Goal: Task Accomplishment & Management: Manage account settings

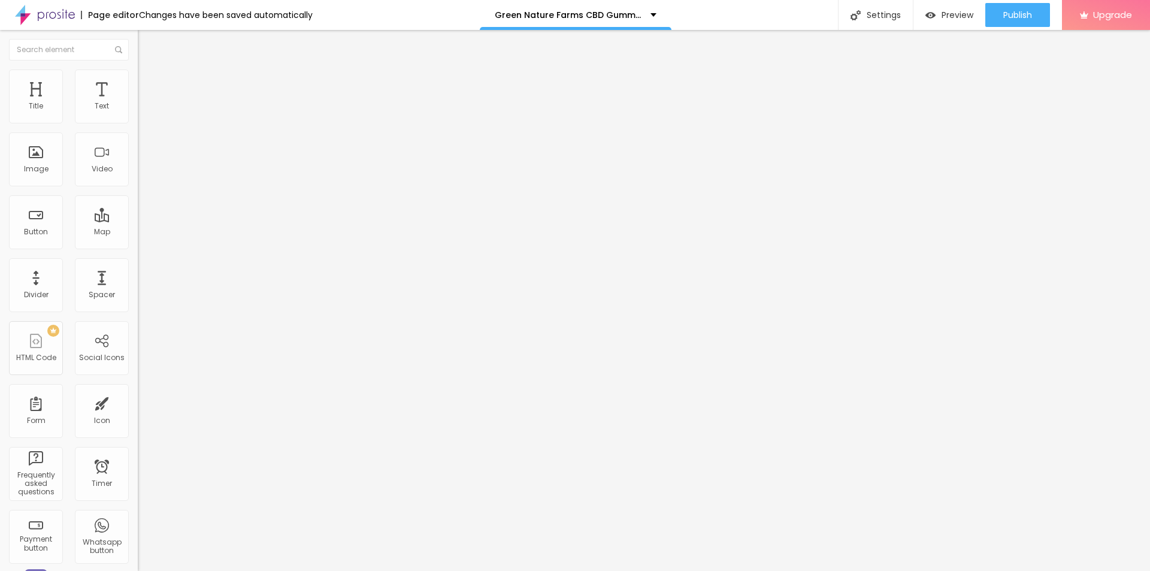
click at [149, 83] on span "Style" at bounding box center [157, 77] width 17 height 10
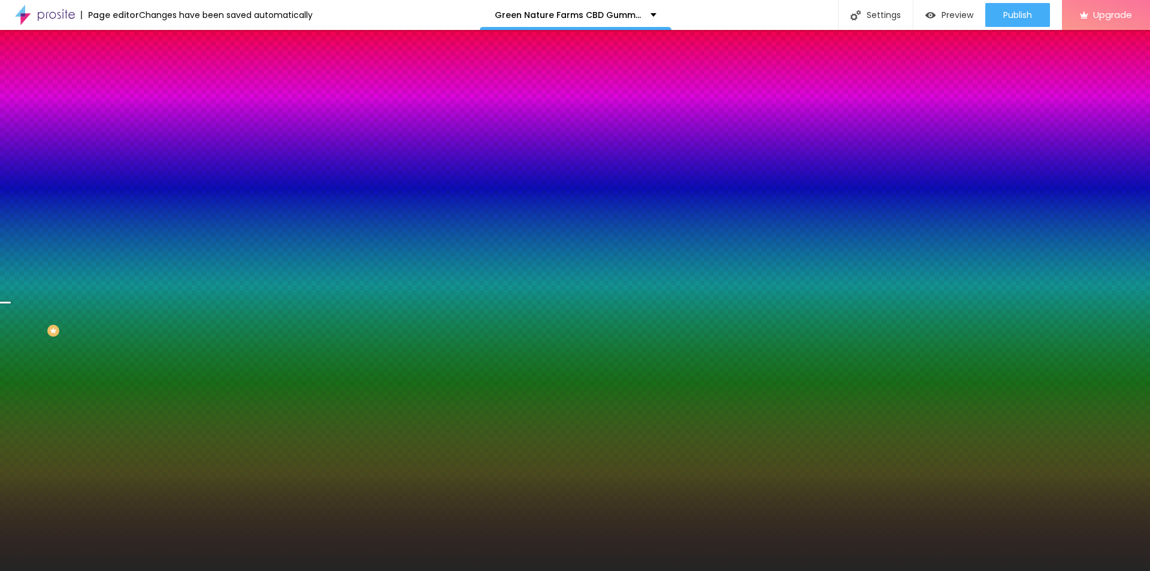
click at [138, 110] on span "Change image" at bounding box center [170, 105] width 64 height 10
drag, startPoint x: 161, startPoint y: 205, endPoint x: 145, endPoint y: 190, distance: 22.0
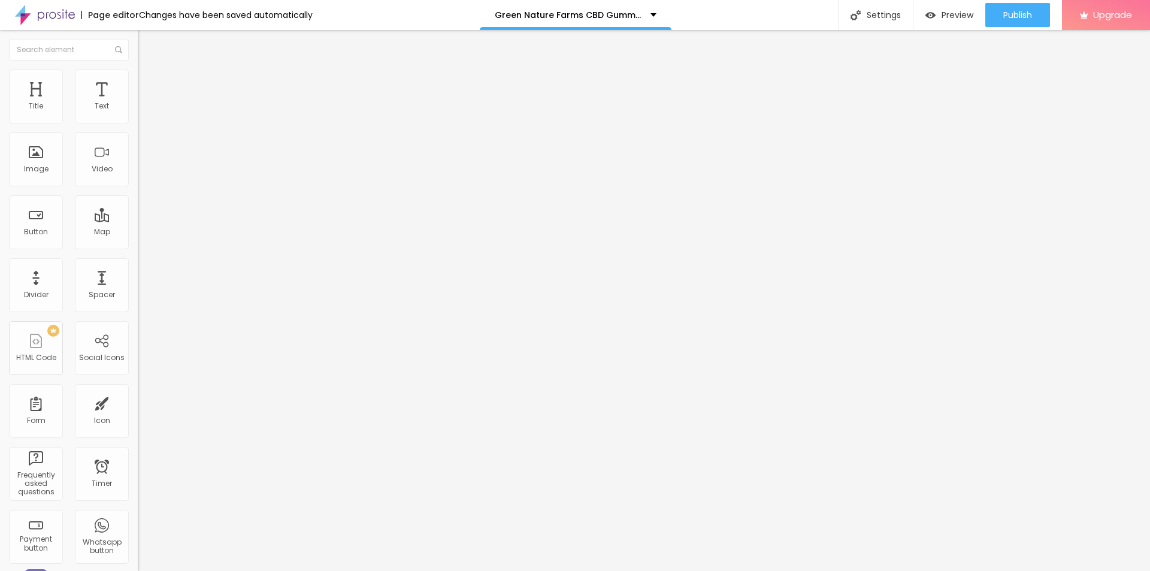
click at [138, 69] on img at bounding box center [143, 74] width 11 height 11
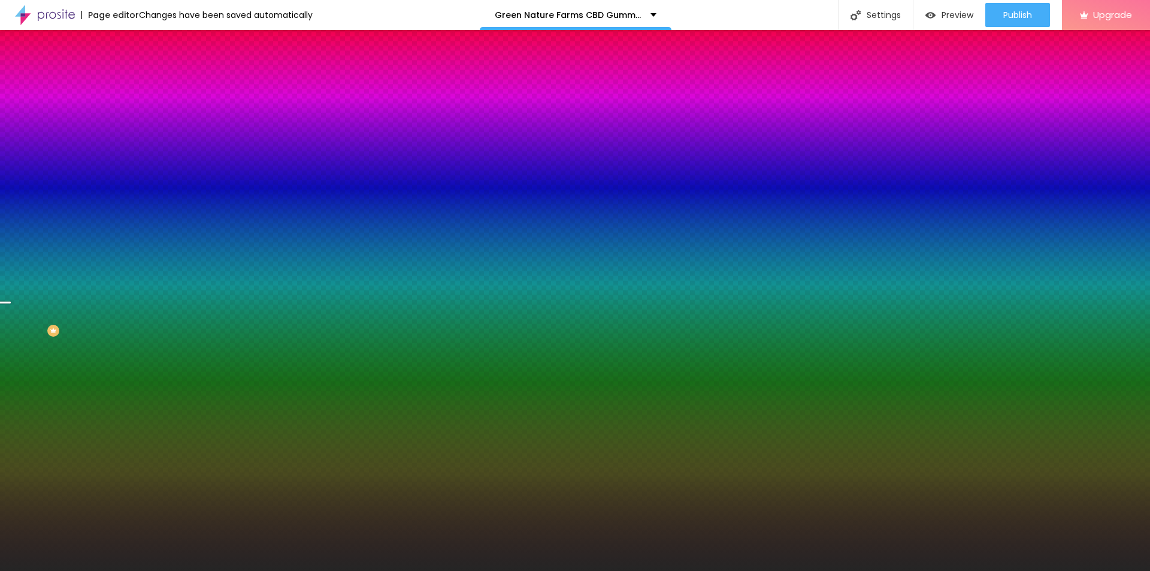
click at [138, 110] on span "Change image" at bounding box center [170, 105] width 64 height 10
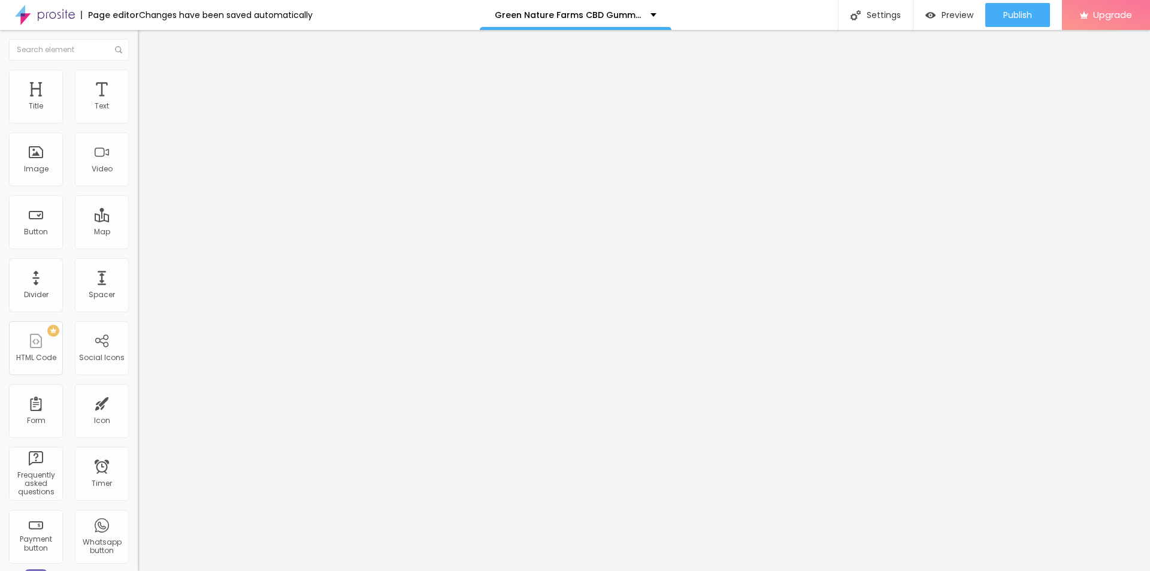
click at [138, 75] on li "Style" at bounding box center [207, 75] width 138 height 12
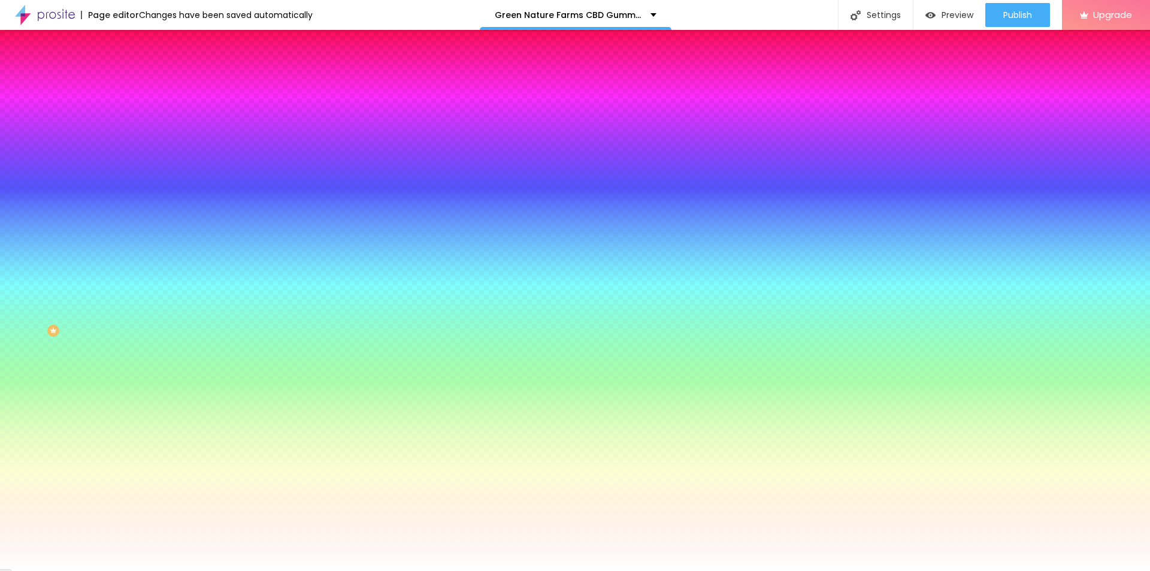
click at [138, 72] on img at bounding box center [143, 74] width 11 height 11
click at [138, 68] on img at bounding box center [143, 62] width 11 height 11
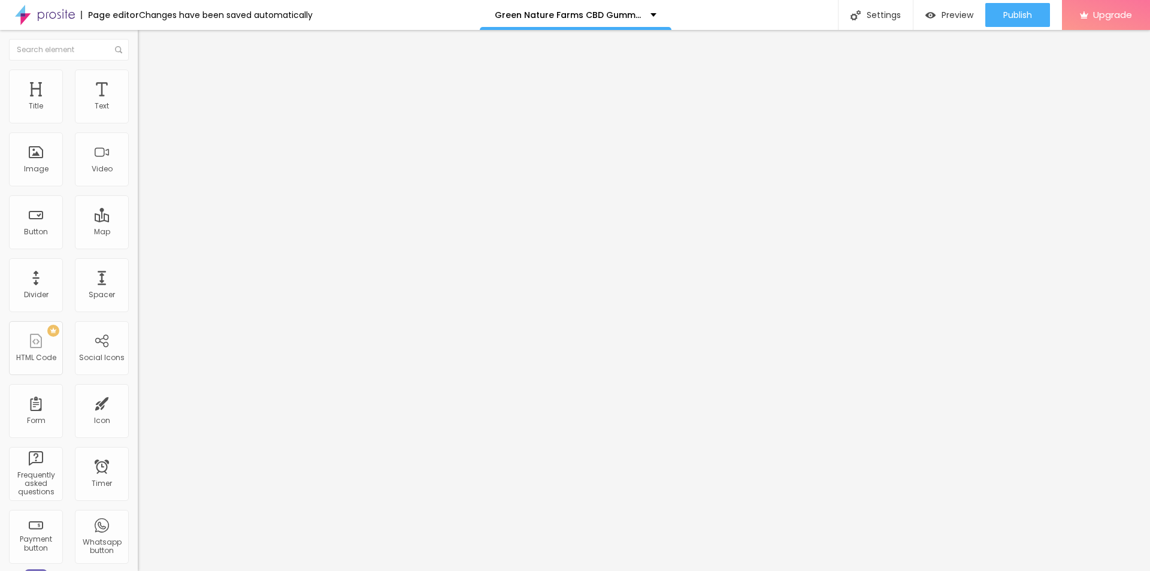
click at [138, 41] on button "Edit Coluna" at bounding box center [207, 44] width 138 height 28
click at [138, 103] on span "Add image" at bounding box center [162, 98] width 49 height 10
click at [138, 121] on input "text" at bounding box center [210, 115] width 144 height 12
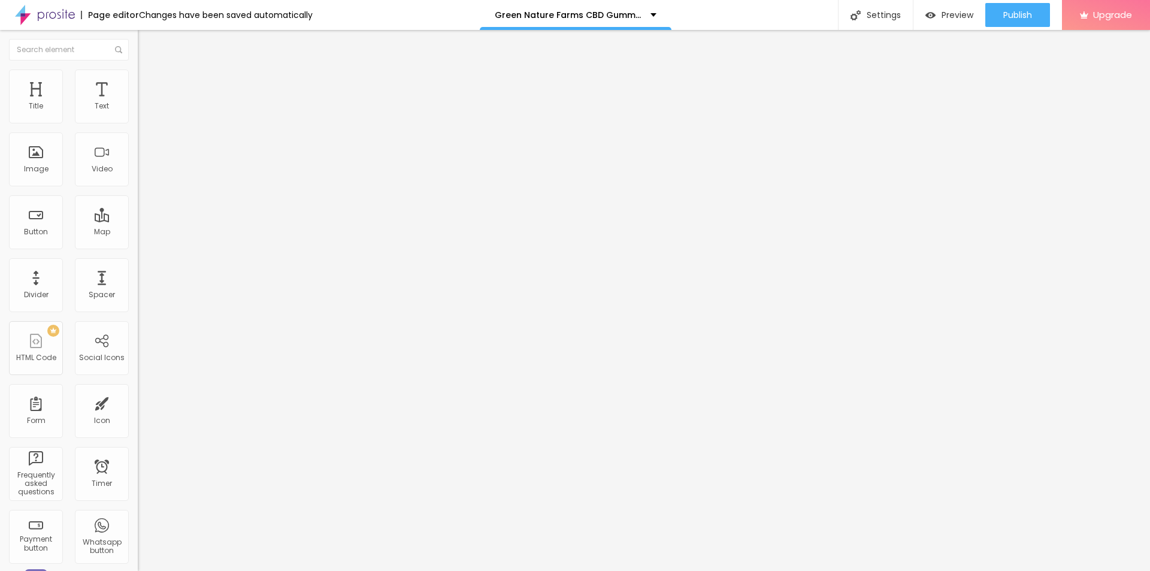
paste input "Green Nature Farms CBD Gummies"
type input "Green Nature Farms CBD Gummies"
click at [138, 246] on input "https://" at bounding box center [210, 240] width 144 height 12
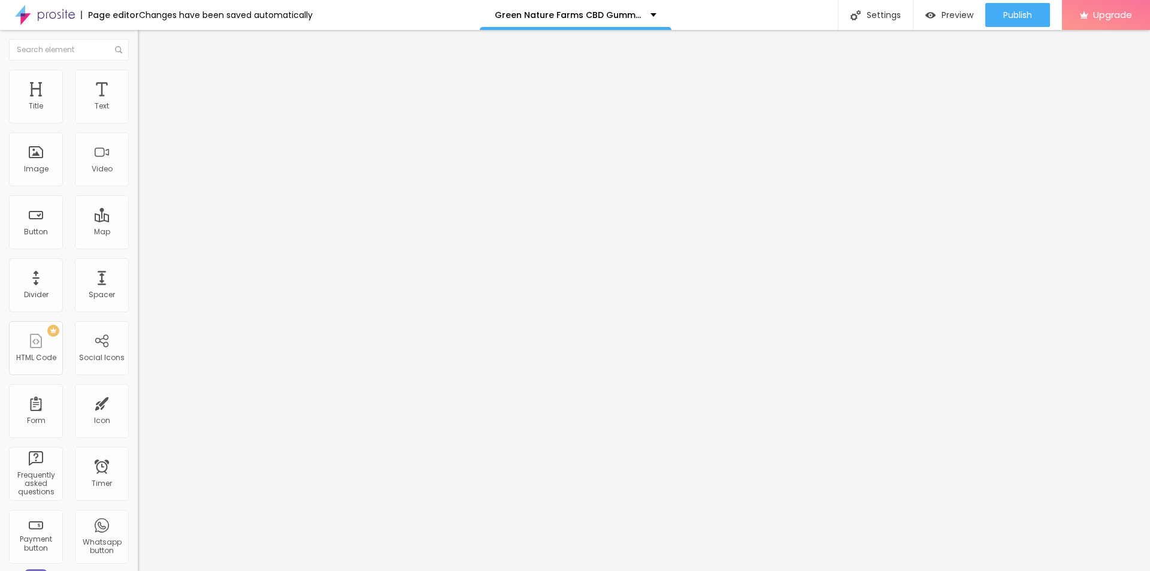
paste input "[DOMAIN_NAME][URL][DOMAIN_NAME]"
type input "[URL][DOMAIN_NAME][DOMAIN_NAME]"
click at [138, 74] on li "Style" at bounding box center [207, 75] width 138 height 12
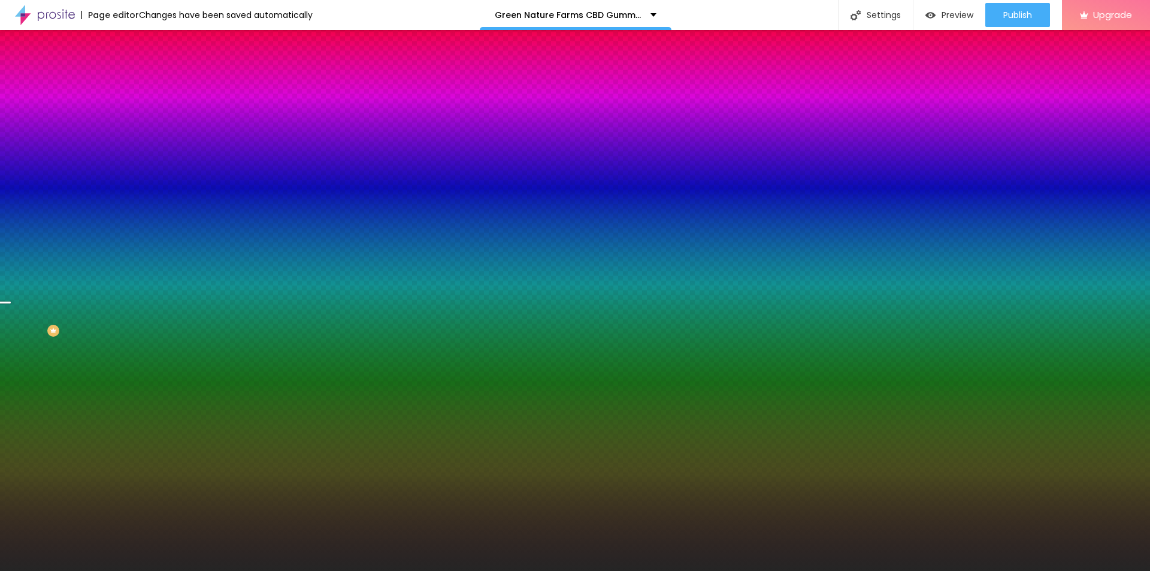
click at [138, 38] on button "Edit Section" at bounding box center [207, 44] width 138 height 28
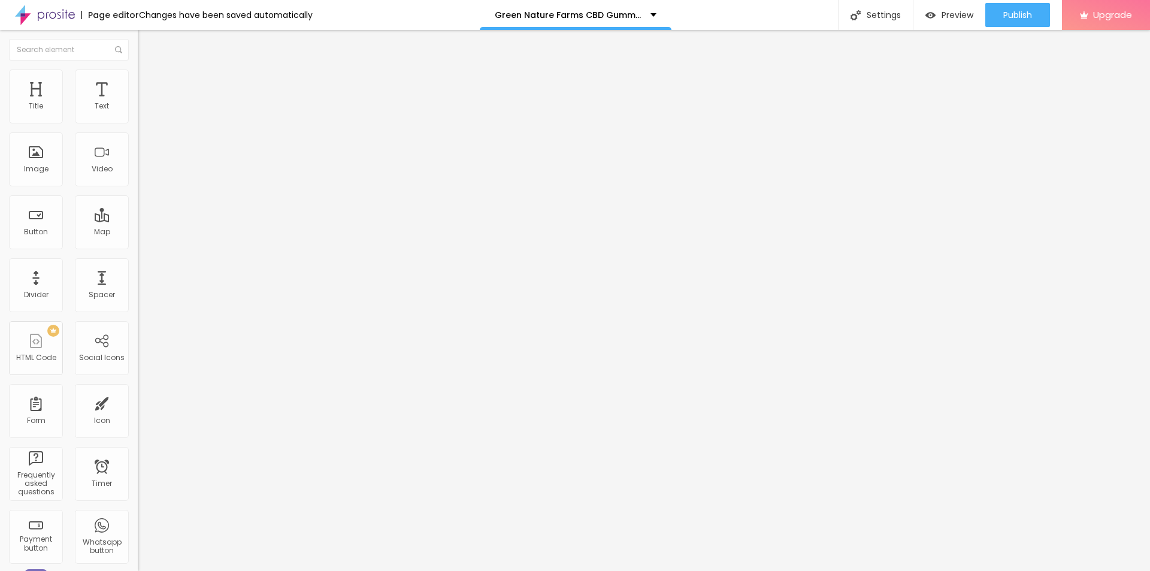
click at [138, 69] on img at bounding box center [143, 74] width 11 height 11
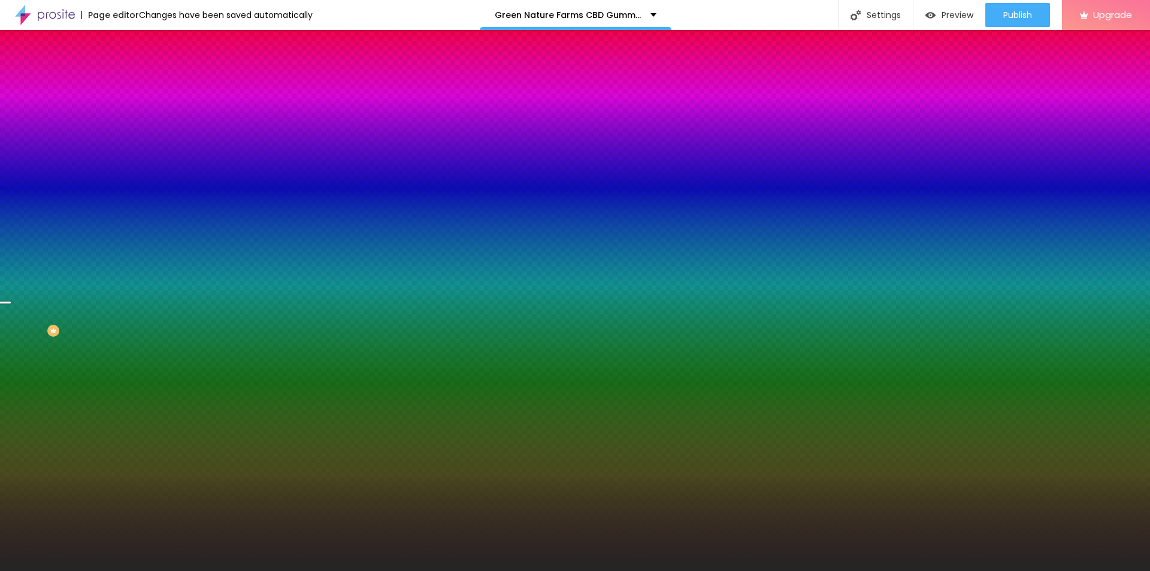
click at [138, 81] on li "Advanced" at bounding box center [207, 87] width 138 height 12
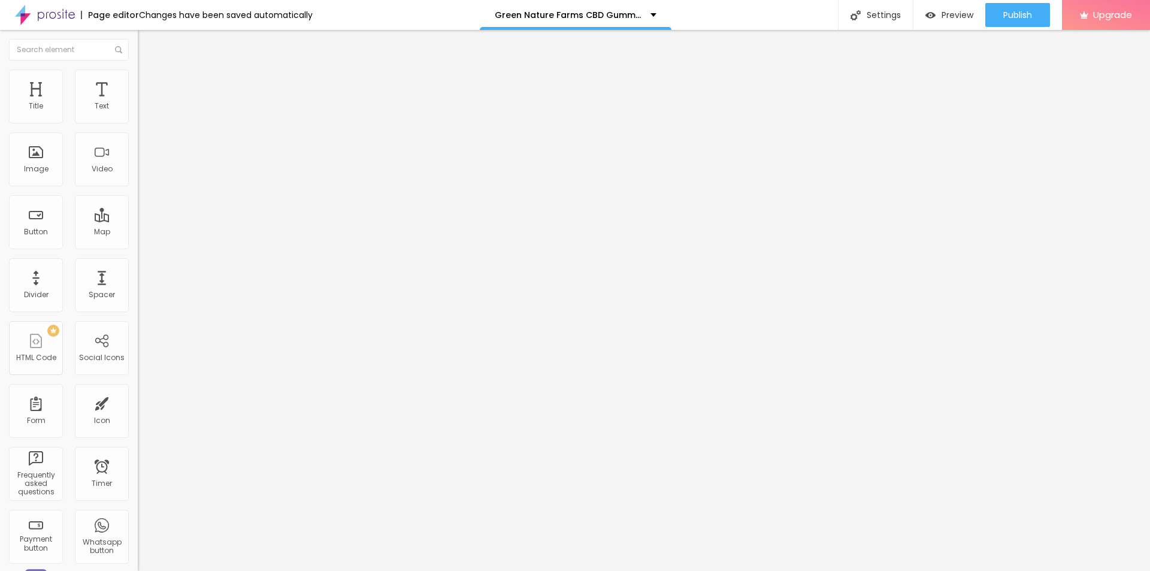
type input "108"
type input "81"
type input "76"
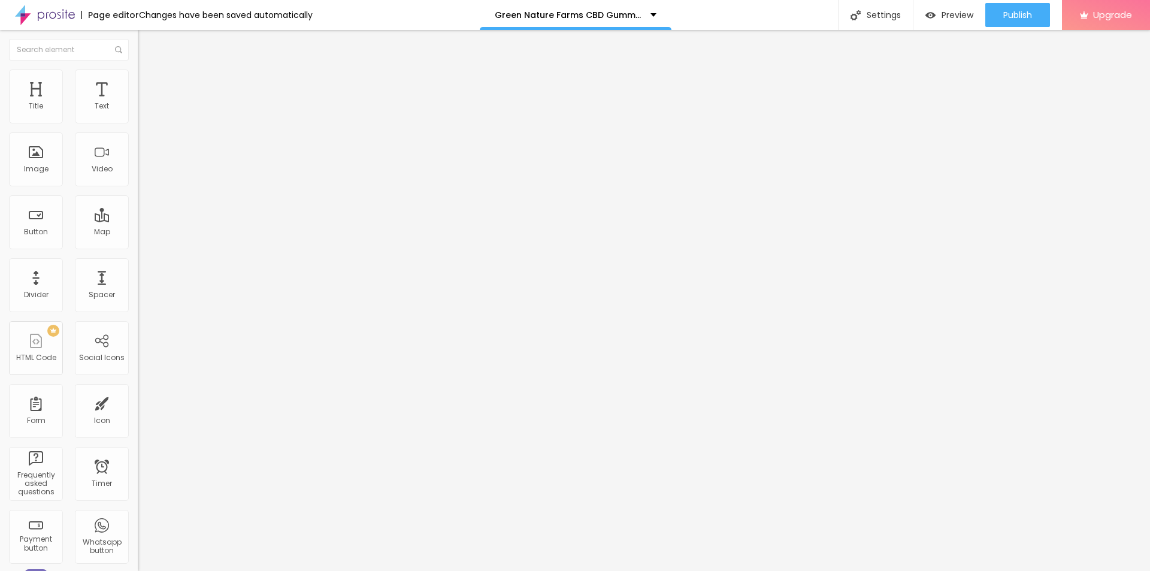
type input "76"
type input "71"
type input "44"
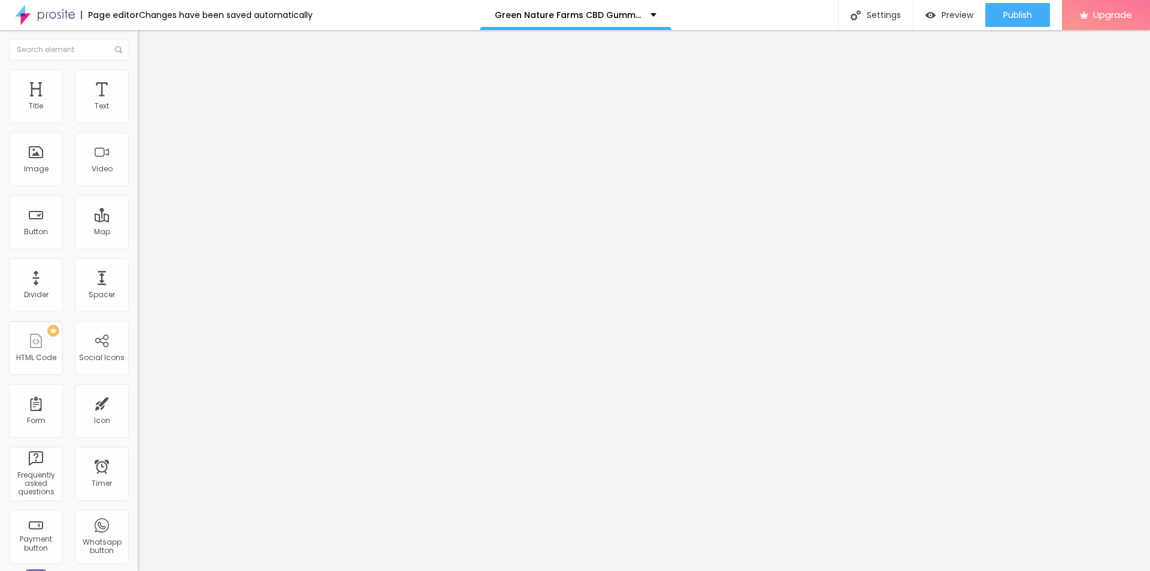
type input "23"
type input "13"
type input "0"
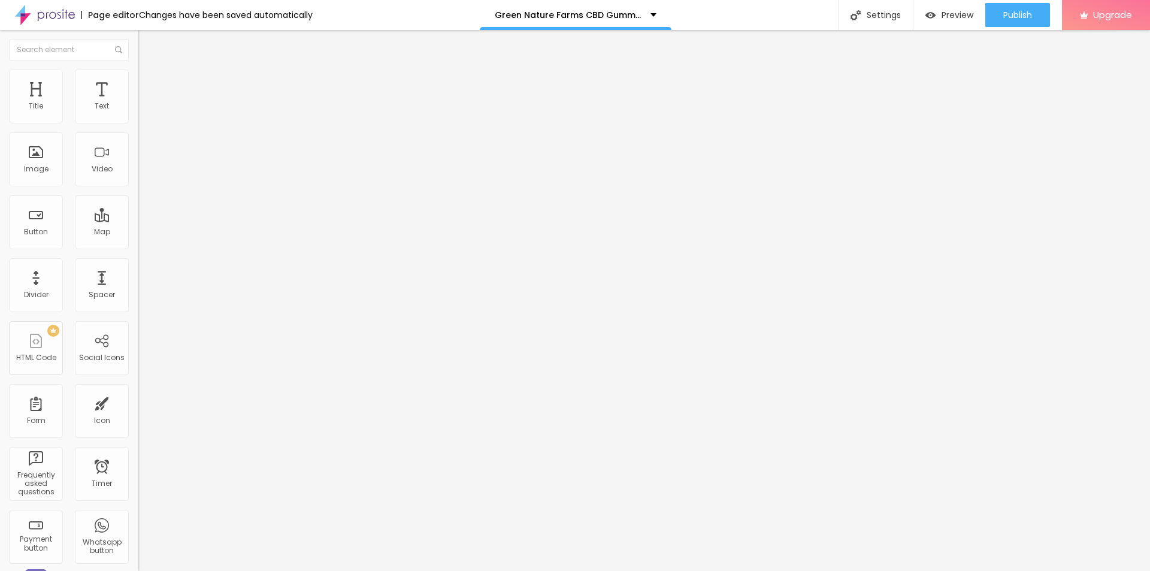
type input "0"
drag, startPoint x: 40, startPoint y: 138, endPoint x: 21, endPoint y: 138, distance: 18.6
type input "0"
click at [138, 402] on input "range" at bounding box center [176, 407] width 77 height 10
type input "5"
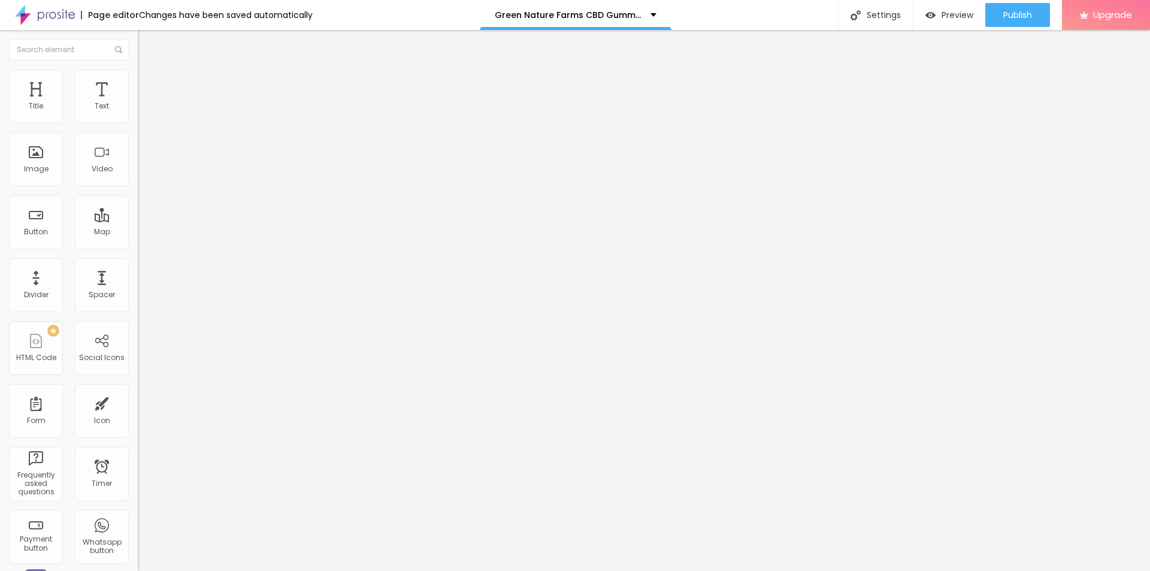
type input "5"
type input "10"
type input "5"
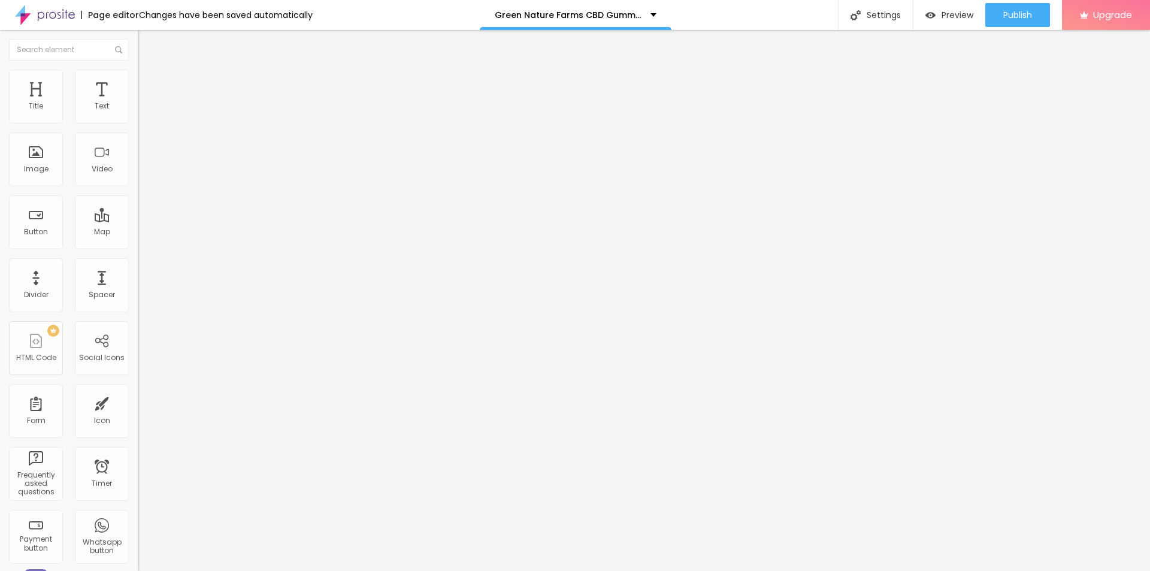
type input "10"
drag, startPoint x: 27, startPoint y: 120, endPoint x: 52, endPoint y: 120, distance: 24.6
type input "10"
click at [138, 232] on input "range" at bounding box center [176, 237] width 77 height 10
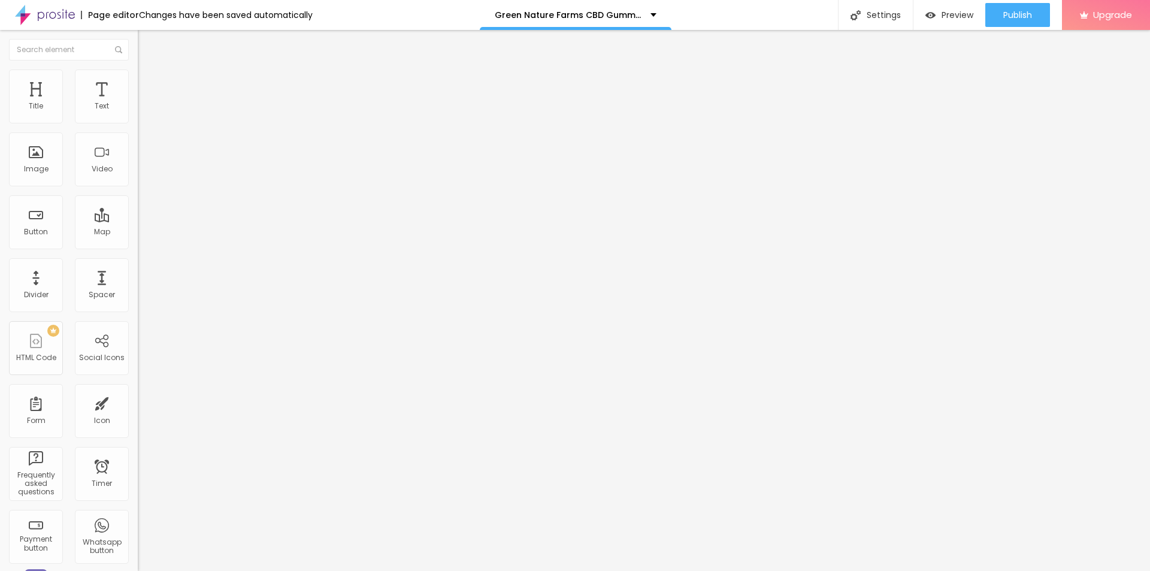
click at [138, 77] on img at bounding box center [143, 74] width 11 height 11
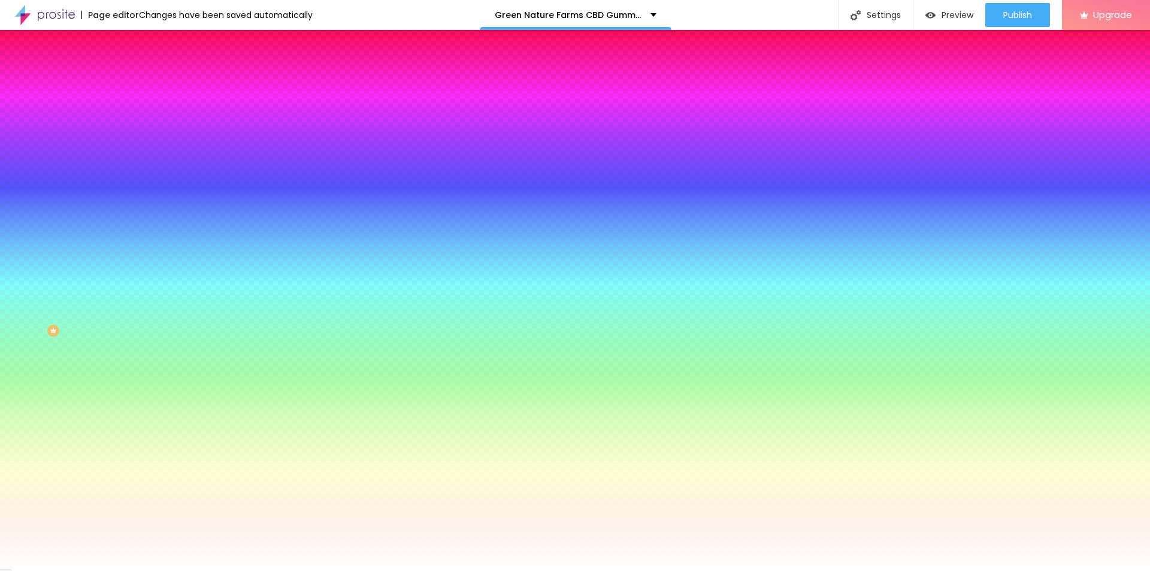
click at [138, 110] on span "Change image" at bounding box center [170, 105] width 64 height 10
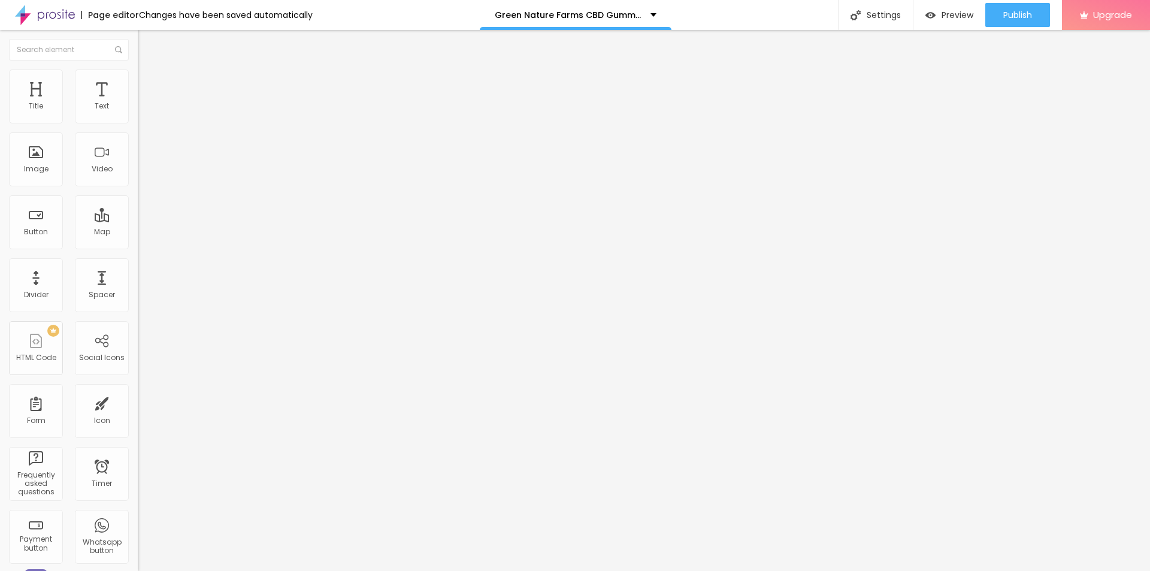
click at [138, 113] on input "entre em contato" at bounding box center [210, 107] width 144 height 12
paste input "👉 Hurry! Limited Stock Available – Order Green Nature Farms CBD Gummies [DATE] …"
click at [138, 113] on input "👉 Hurry! Limited Stock Available – Order Green Nature Farms CBD Gummies [DATE] …" at bounding box center [210, 107] width 144 height 12
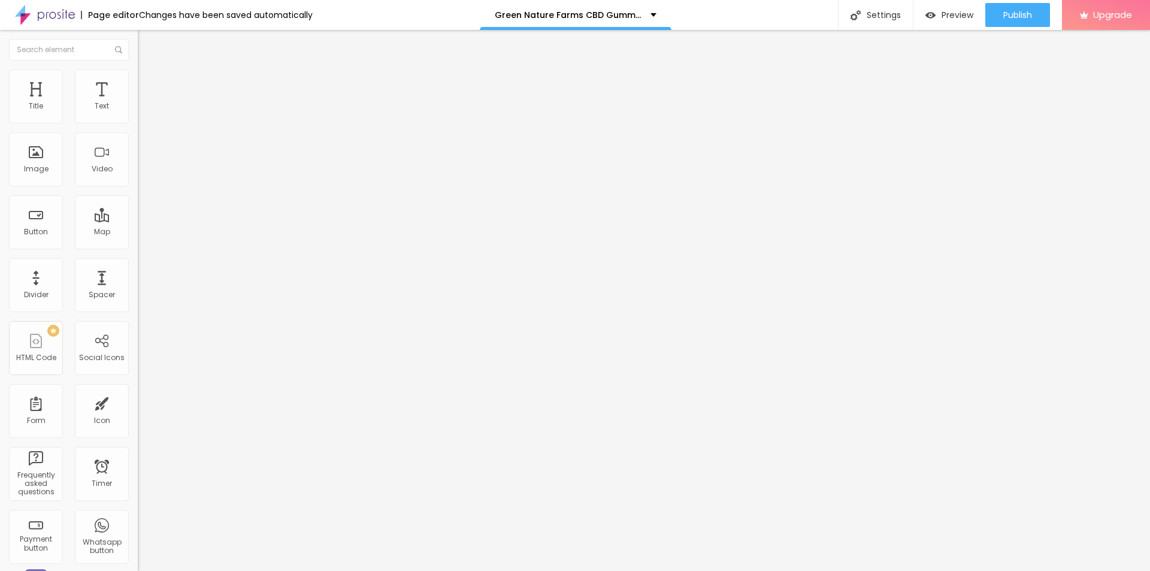
drag, startPoint x: 96, startPoint y: 134, endPoint x: 0, endPoint y: 140, distance: 96.0
click at [138, 140] on div "Text 👉 Hurry! Limited Stock Available – Order Green Nature Farms CBD Gummies [D…" at bounding box center [207, 180] width 138 height 174
type input "[DATE] for Fast Delivery!"
click at [138, 247] on input "https://" at bounding box center [210, 241] width 144 height 12
click at [138, 257] on div "URL https://" at bounding box center [207, 242] width 138 height 29
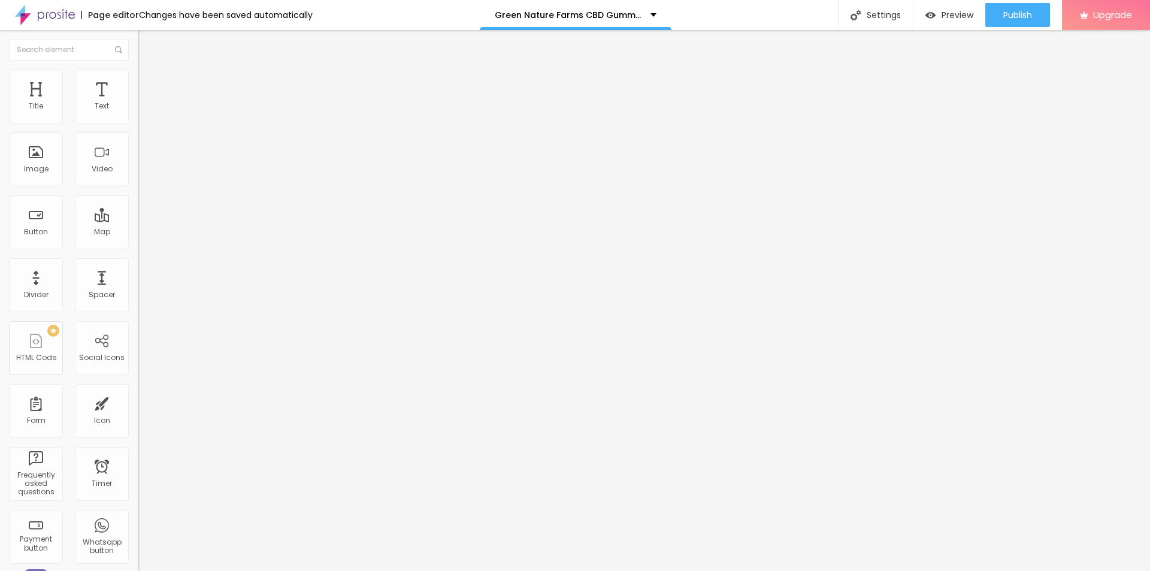
click at [138, 247] on input "https://" at bounding box center [210, 241] width 144 height 12
paste input "[DOMAIN_NAME][URL]"
type input "[URL][DOMAIN_NAME]"
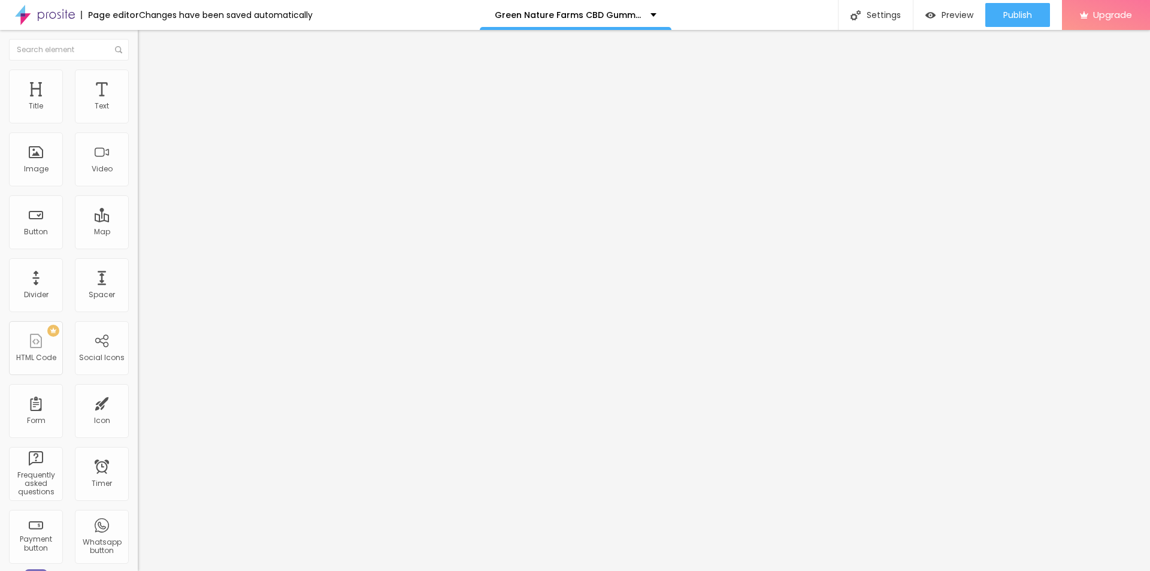
click at [138, 242] on div "Facebook" at bounding box center [207, 245] width 138 height 7
click at [138, 407] on input "https://" at bounding box center [210, 413] width 144 height 12
paste input "[DOMAIN_NAME][URL]"
type input "[URL][DOMAIN_NAME]"
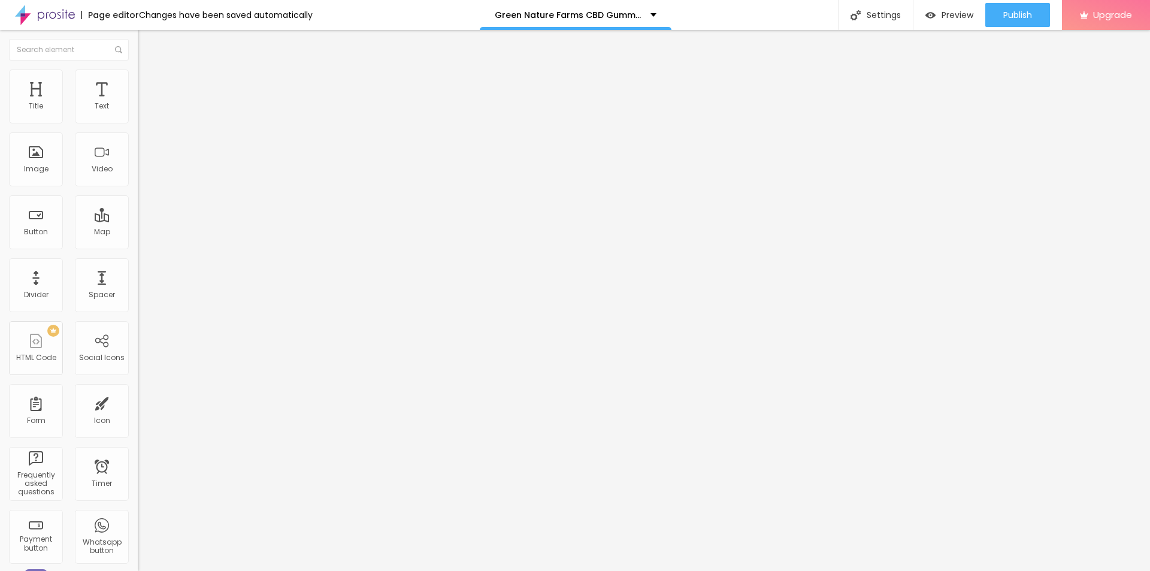
click at [138, 447] on div "Instagram" at bounding box center [207, 529] width 138 height 165
paste input "[DOMAIN_NAME][URL]"
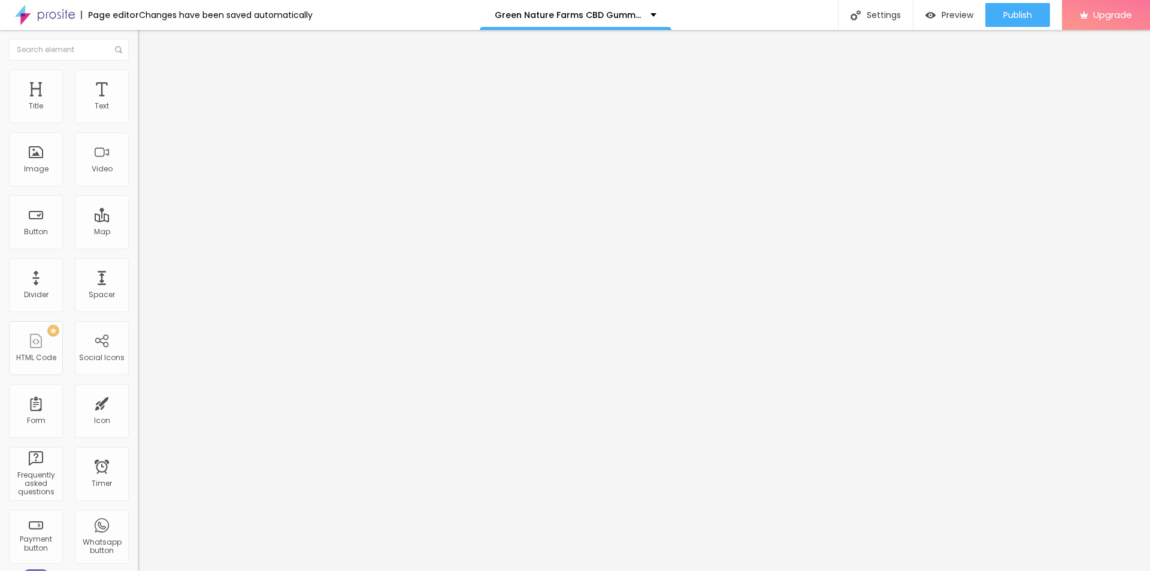
type input "[URL][DOMAIN_NAME]"
paste input "[DOMAIN_NAME][URL]"
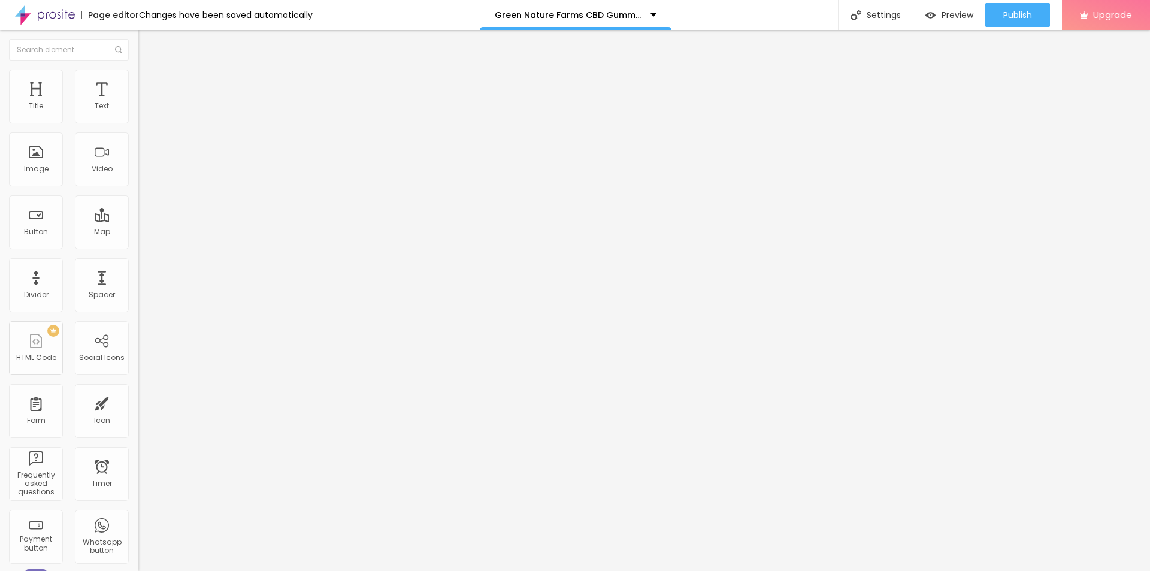
scroll to position [0, 150]
type input "[URL][DOMAIN_NAME]"
click at [888, 13] on div "Settings" at bounding box center [875, 15] width 75 height 30
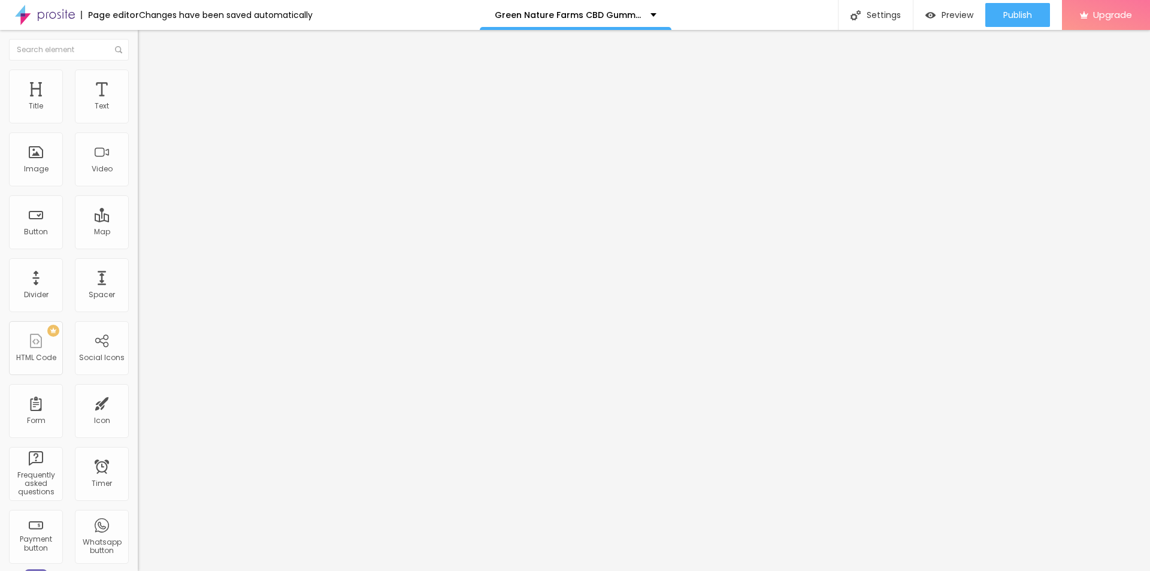
copy span "Page Title"
paste input "We Tried Green Nature Farms CBD Gummies for 3 Months – Full Review"
type input "We Tried Green Nature Farms CBD Gummies for 3 Months – Full Review"
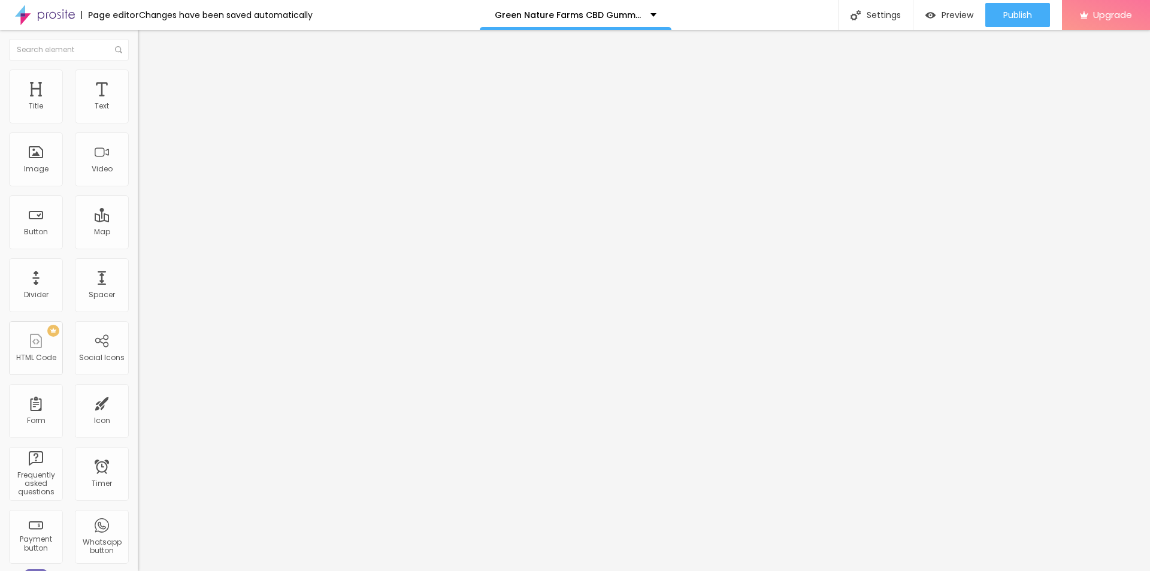
copy div "Page Description"
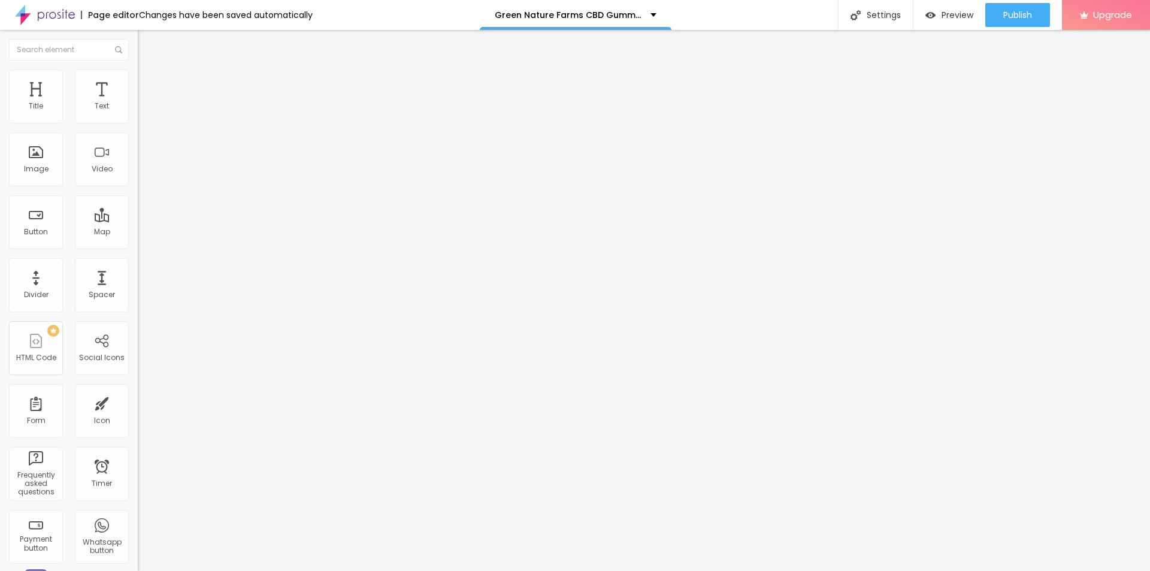
paste textarea "Experience the benefits of Green Nature Farms CBD Gummies – natural relief for …"
type textarea "Experience the benefits of Green Nature Farms CBD Gummies – natural relief for …"
drag, startPoint x: 558, startPoint y: 265, endPoint x: 542, endPoint y: 265, distance: 16.2
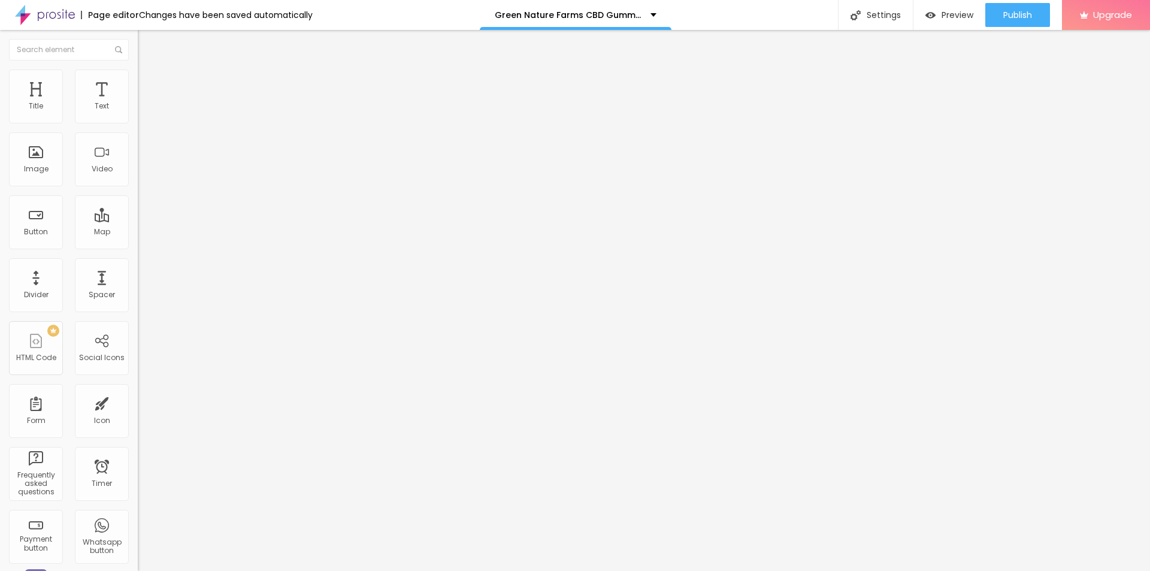
drag, startPoint x: 505, startPoint y: 261, endPoint x: 650, endPoint y: 258, distance: 145.0
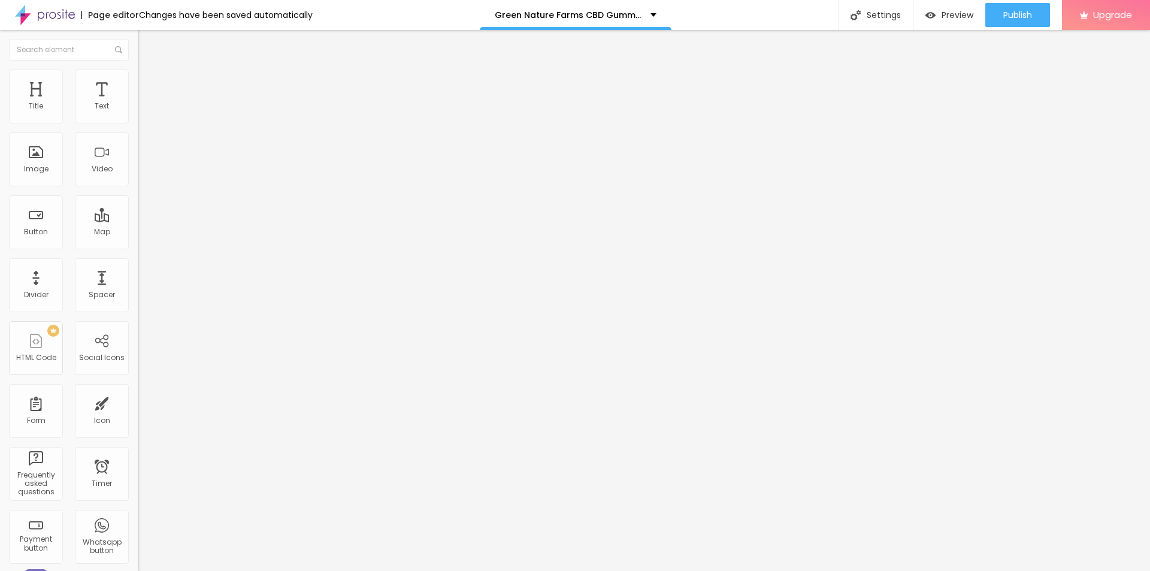
paste textarea "Green Nature Farms CBD Gummies"
copy form "Page Keywords Green Nature Farms CBD Gummies"
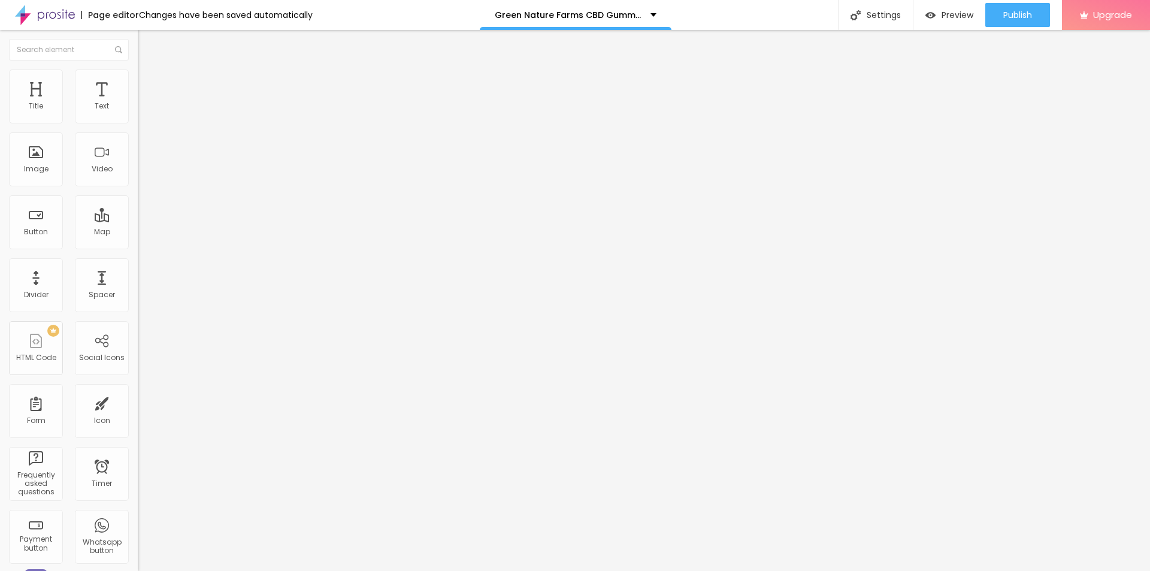
copy span "Page Keywords"
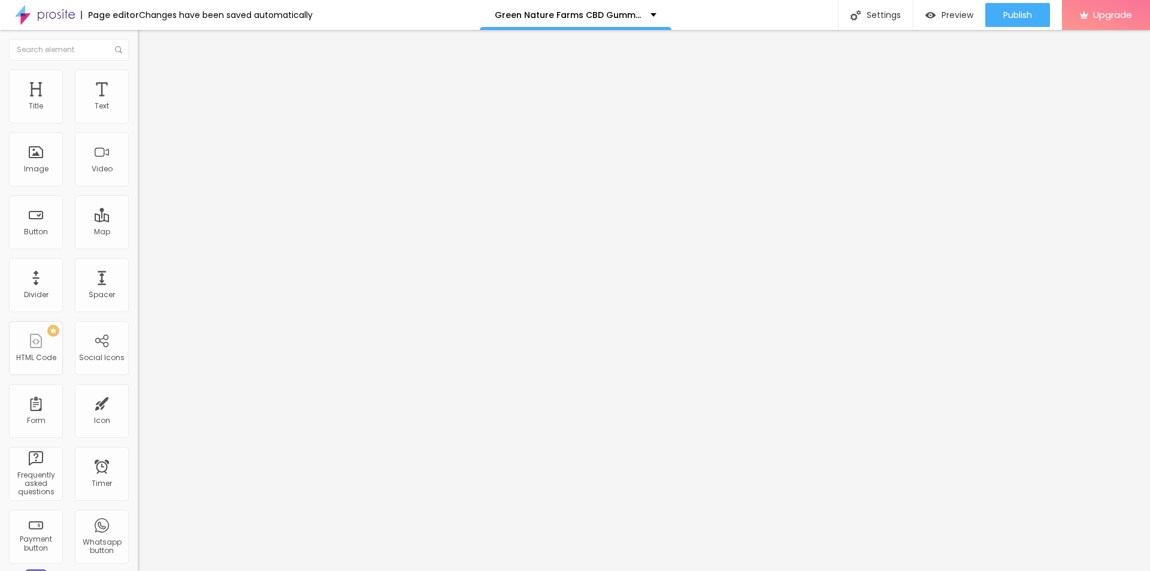
drag, startPoint x: 527, startPoint y: 376, endPoint x: 447, endPoint y: 377, distance: 80.3
paste textarea "Green Nature Farms CBD Gummies Reviews"
paste textarea "Buy Green Nature Farms CBD Gummies"
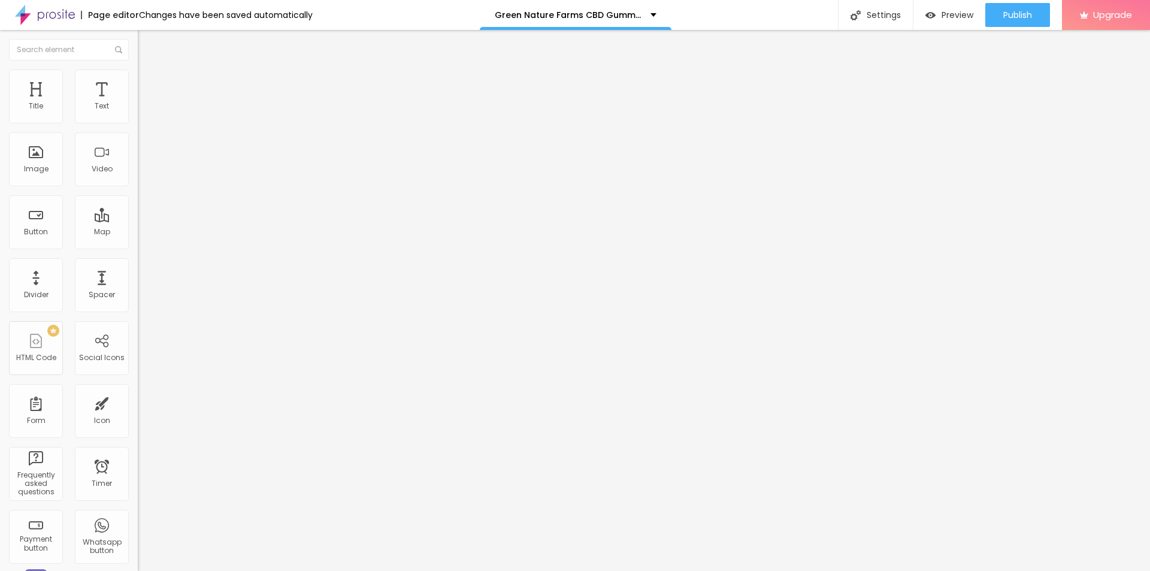
scroll to position [5, 0]
paste textarea "Green Nature Farms CBD Gummies Price"
paste textarea "Green Nature Farms CBD Gummies Benefits"
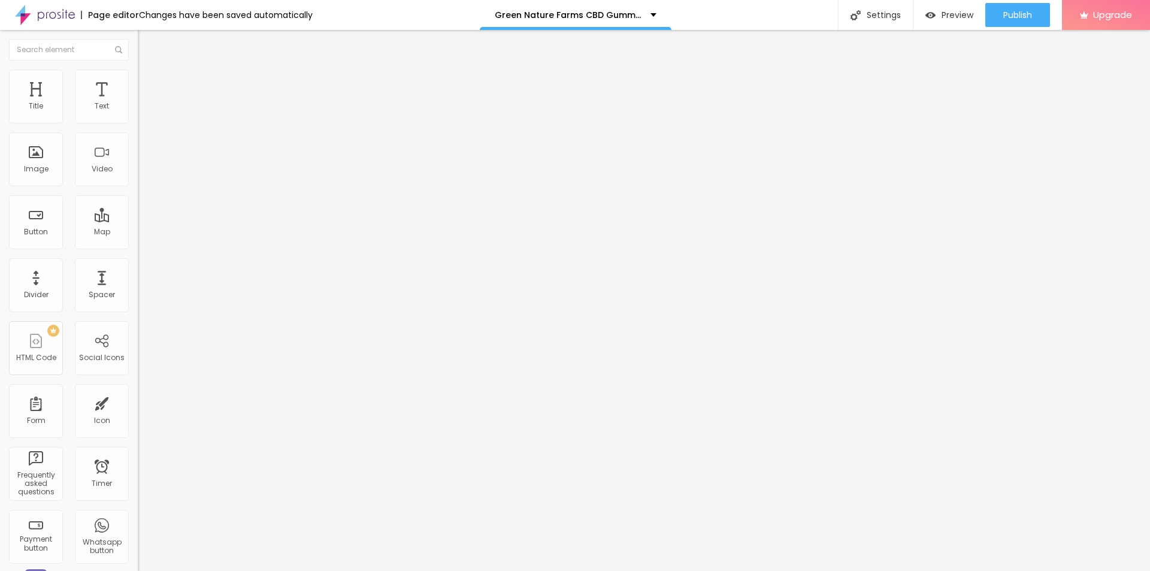
paste textarea "Green Nature Farms CBD Gummies Ingredients"
paste textarea "Green Nature Farms CBD Gummies Official Website"
paste textarea "CBD Gummies for Stress & Anxiety"
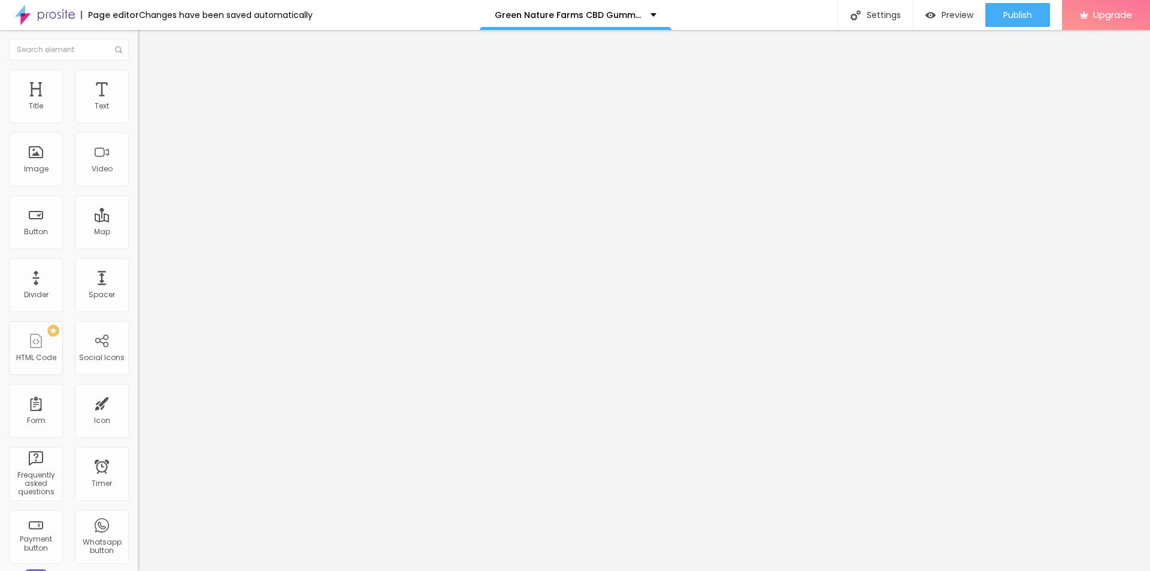
scroll to position [72, 0]
paste textarea "CBD Gummies for Pain Relief"
paste textarea "Best CBD Gummies 2025"
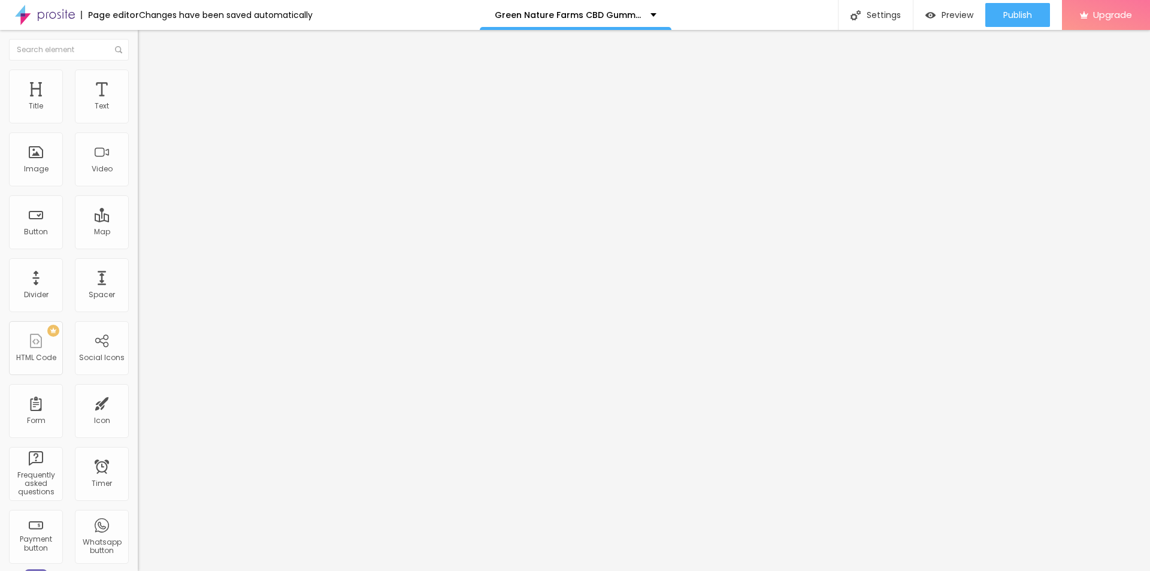
paste textarea "Best CBD Gummies 2025"
type textarea "Green Nature Farms CBD Gummies Green Nature Farms CBD Gummies Reviews [GEOGRAPH…"
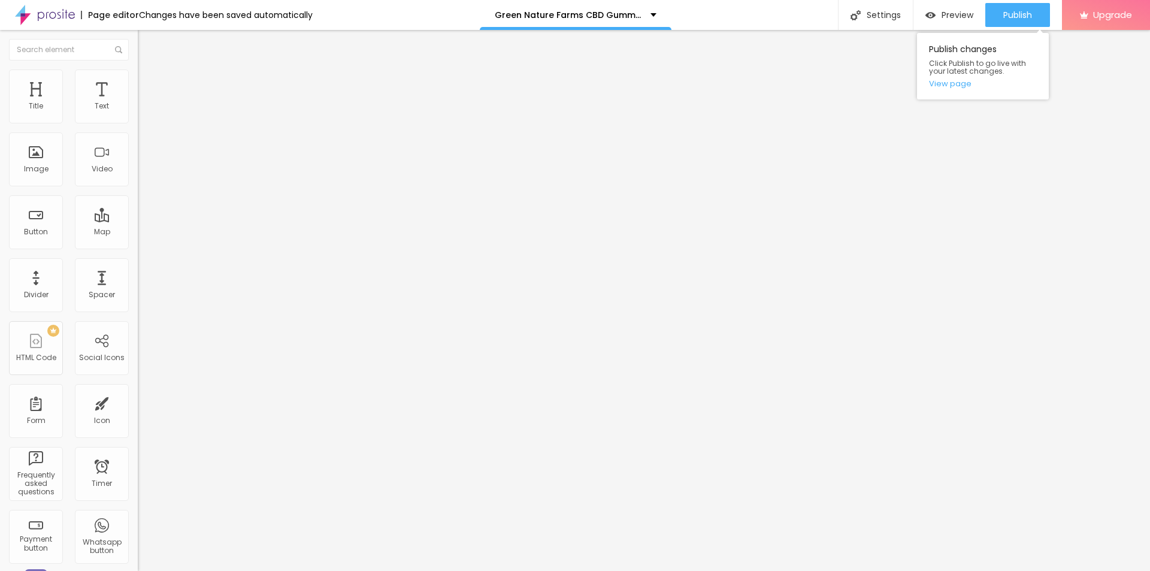
click at [1041, 0] on div "Publish Publish changes Click Publish to go live with your latest changes. View…" at bounding box center [1017, 15] width 65 height 30
click at [1034, 7] on button "Publish" at bounding box center [1017, 15] width 65 height 24
click at [944, 83] on link "View page" at bounding box center [983, 84] width 108 height 8
